Goal: Transaction & Acquisition: Download file/media

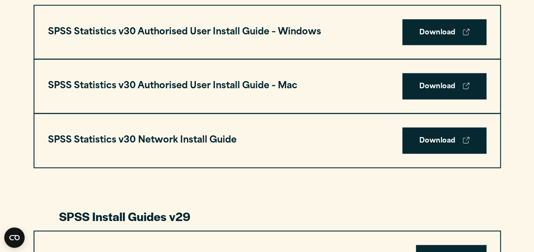
scroll to position [655, 0]
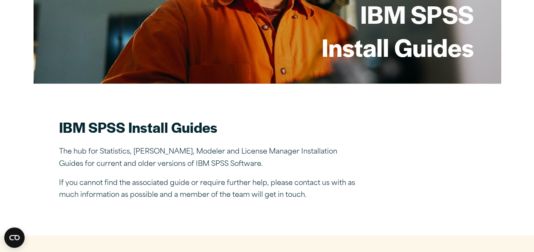
scroll to position [347, 0]
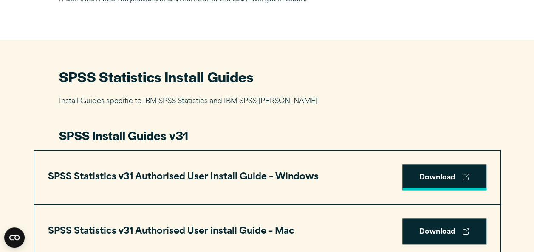
click at [454, 177] on link "Download" at bounding box center [444, 177] width 84 height 26
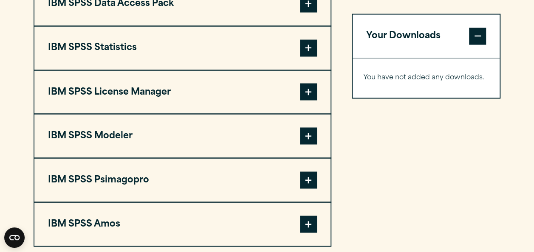
scroll to position [712, 0]
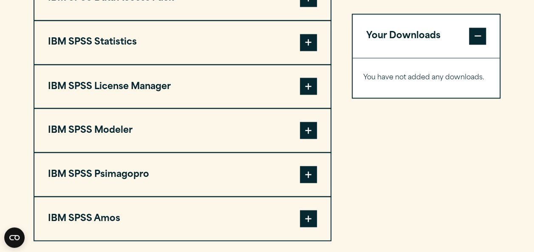
click at [307, 45] on span at bounding box center [308, 42] width 17 height 17
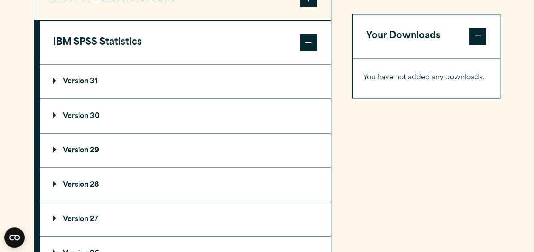
click at [79, 81] on p "Version 31" at bounding box center [75, 81] width 45 height 7
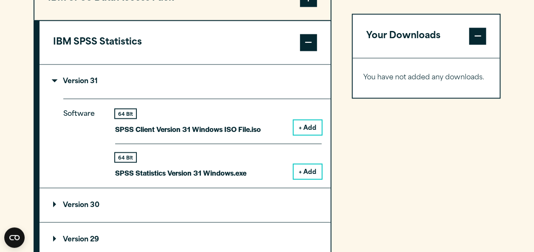
click at [307, 174] on button "+ Add" at bounding box center [307, 171] width 28 height 14
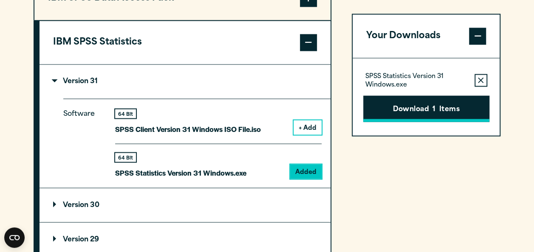
click at [436, 110] on button "Download 1 Items" at bounding box center [426, 109] width 126 height 26
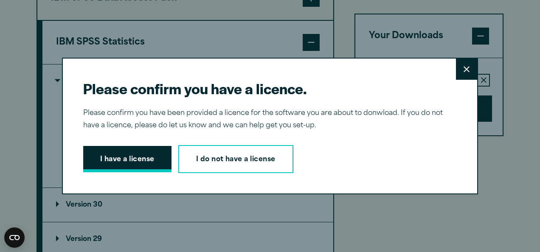
click at [133, 156] on button "I have a license" at bounding box center [127, 159] width 88 height 26
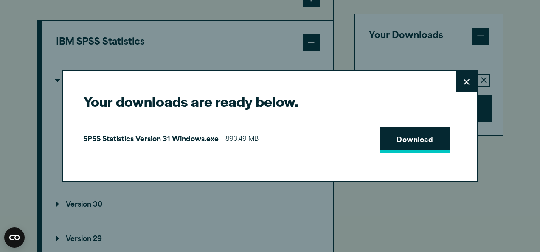
click at [400, 146] on link "Download" at bounding box center [415, 140] width 70 height 26
click at [475, 210] on div "Your downloads are ready below. Close SPSS Statistics Version 31 Windows.exe 89…" at bounding box center [270, 126] width 540 height 252
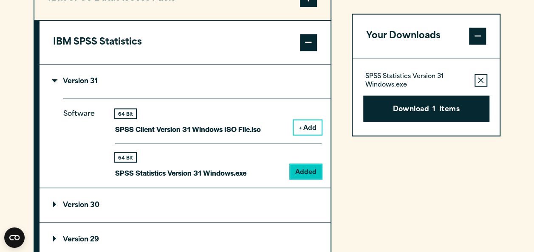
click at [380, 197] on div "Your Downloads SPSS Statistics Version 31 Windows.exe Remove this item from you…" at bounding box center [426, 256] width 149 height 561
click at [374, 212] on div "Your Downloads SPSS Statistics Version 31 Windows.exe Remove this item from you…" at bounding box center [426, 256] width 149 height 561
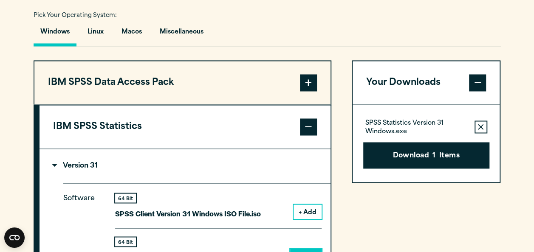
scroll to position [627, 0]
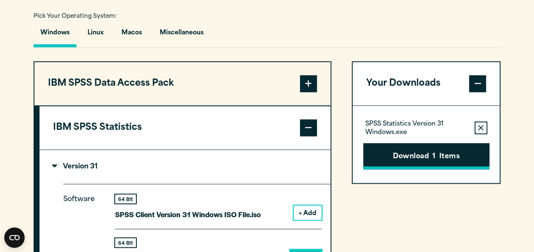
click at [399, 150] on button "Download 1 Items" at bounding box center [426, 156] width 126 height 26
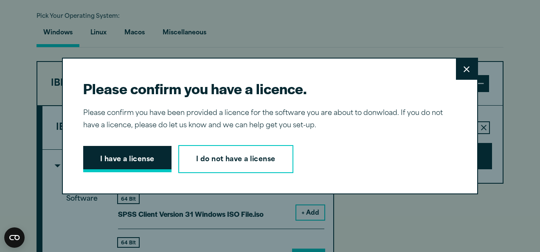
click at [135, 165] on button "I have a license" at bounding box center [127, 159] width 88 height 26
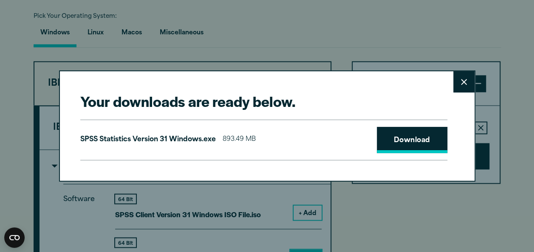
click at [428, 140] on link "Download" at bounding box center [412, 140] width 70 height 26
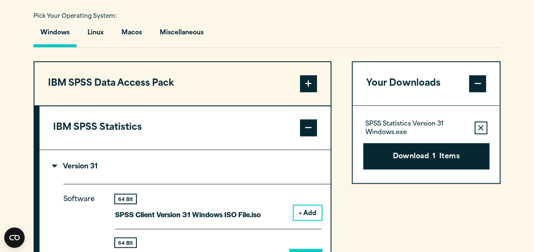
click at [503, 28] on div "Your downloads are ready below. Close SPSS Statistics Version 31 Windows.exe 89…" at bounding box center [267, 126] width 534 height 252
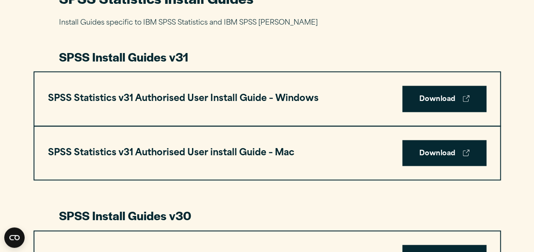
scroll to position [424, 0]
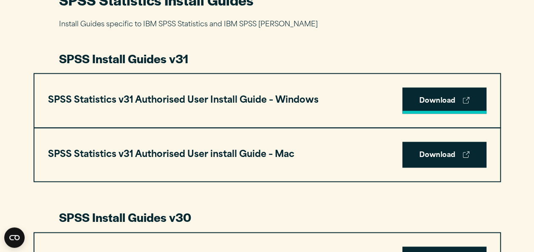
click at [434, 105] on link "Download" at bounding box center [444, 100] width 84 height 26
